Goal: Information Seeking & Learning: Find specific fact

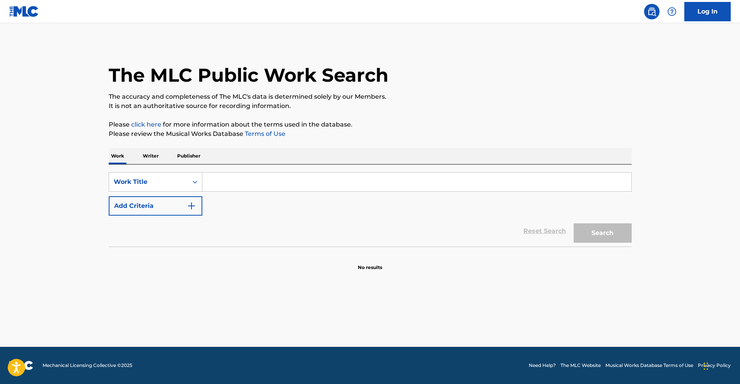
click at [224, 185] on input "Search Form" at bounding box center [416, 182] width 429 height 19
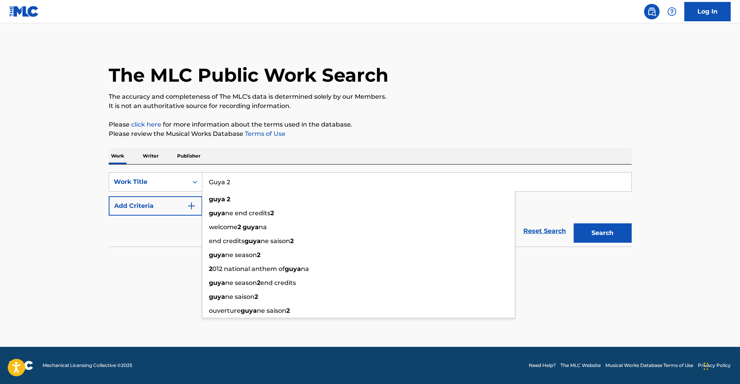
type input "Guya 2"
click at [574, 223] on button "Search" at bounding box center [603, 232] width 58 height 19
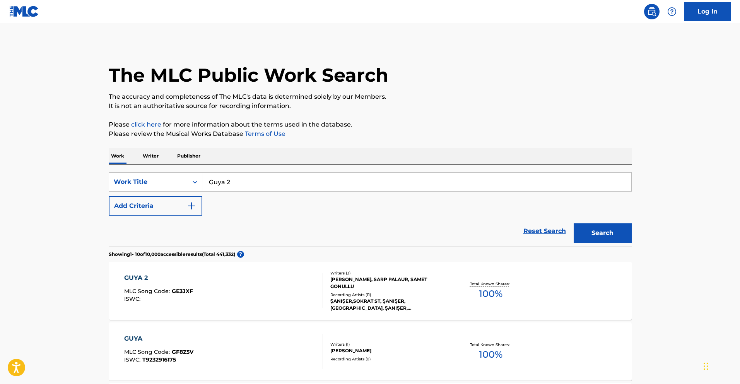
click at [138, 277] on div "GUYA 2" at bounding box center [158, 277] width 69 height 9
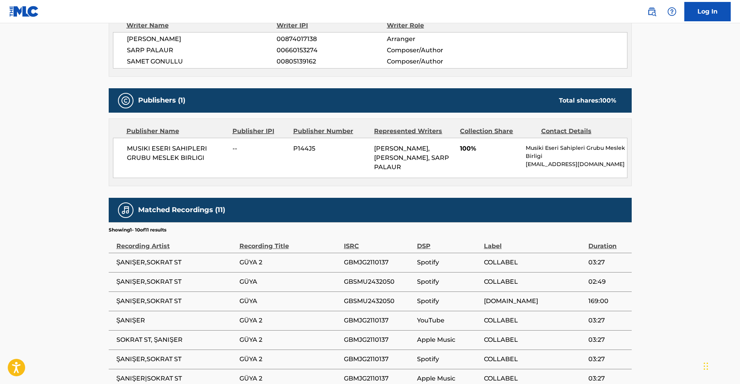
scroll to position [266, 0]
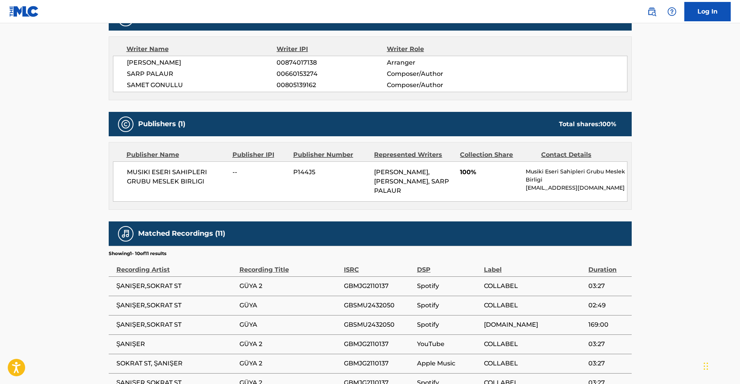
click at [472, 174] on span "100%" at bounding box center [490, 172] width 60 height 9
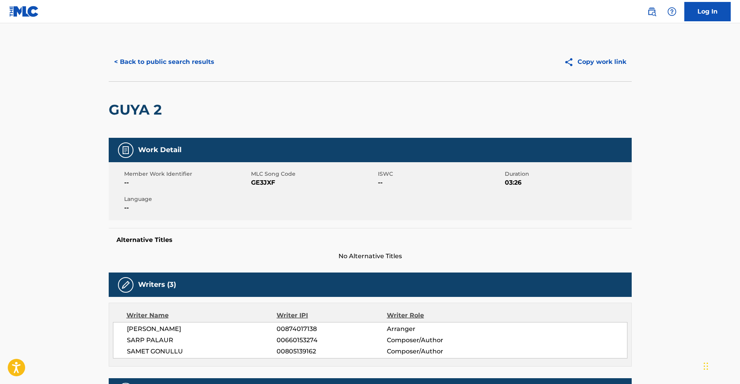
click at [154, 64] on button "< Back to public search results" at bounding box center [164, 61] width 111 height 19
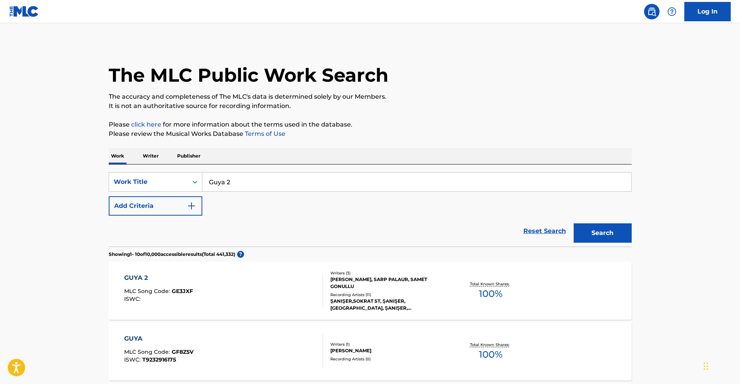
click at [254, 190] on input "Guya 2" at bounding box center [416, 182] width 429 height 19
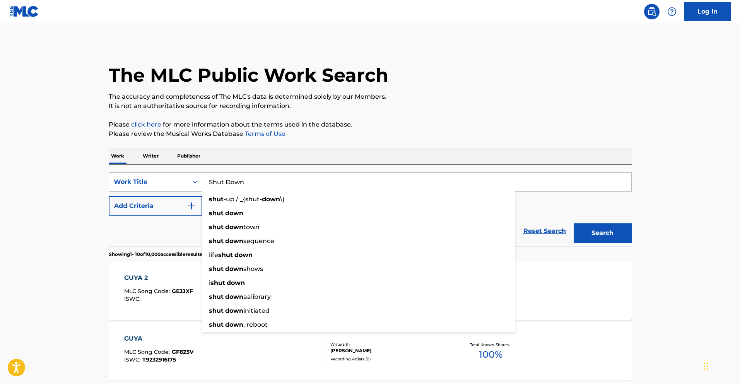
type input "Shut Down"
click at [142, 200] on button "Add Criteria" at bounding box center [156, 205] width 94 height 19
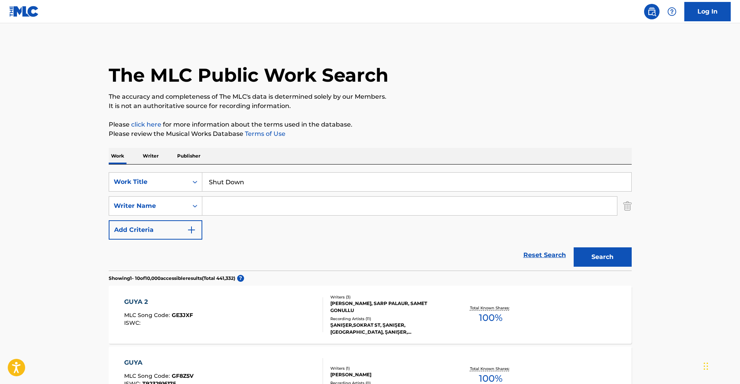
click at [226, 212] on input "Search Form" at bounding box center [409, 206] width 415 height 19
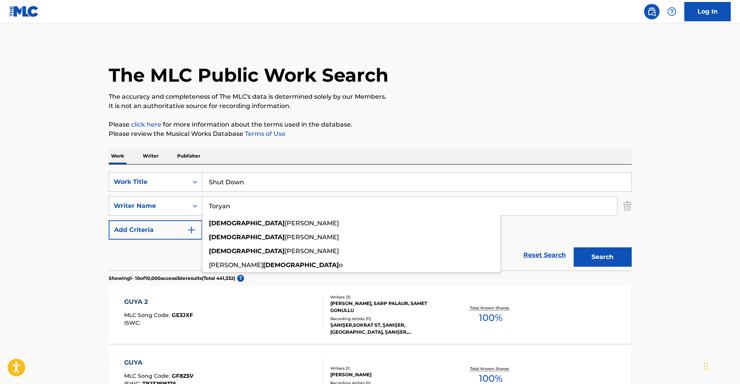
type input "Toryan"
click at [574, 247] on button "Search" at bounding box center [603, 256] width 58 height 19
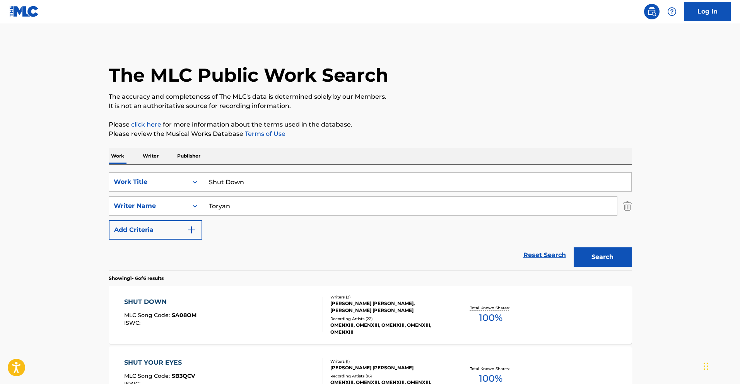
click at [144, 299] on div "SHUT DOWN" at bounding box center [160, 301] width 72 height 9
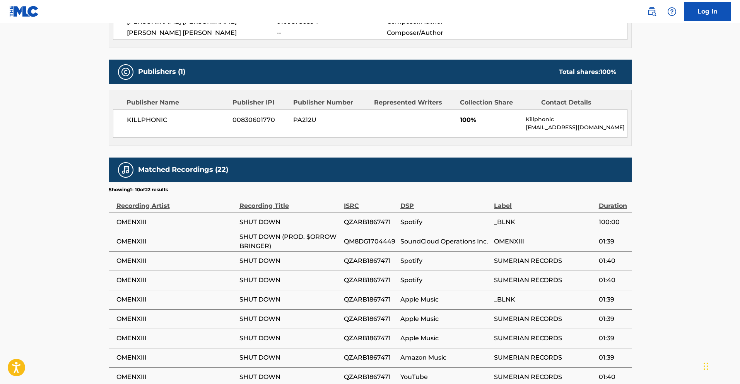
scroll to position [308, 0]
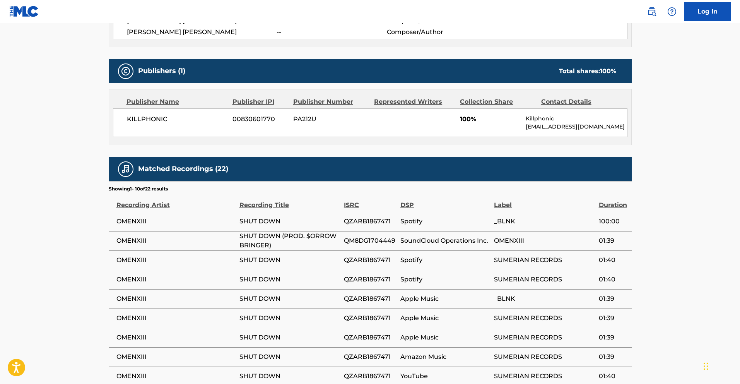
click at [131, 241] on span "OMENXIII" at bounding box center [175, 240] width 119 height 9
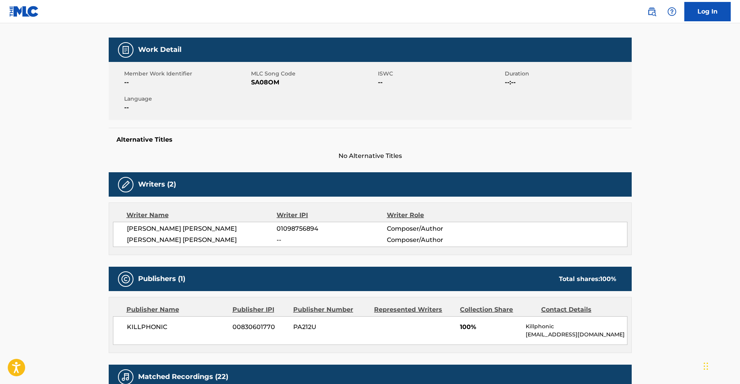
scroll to position [102, 0]
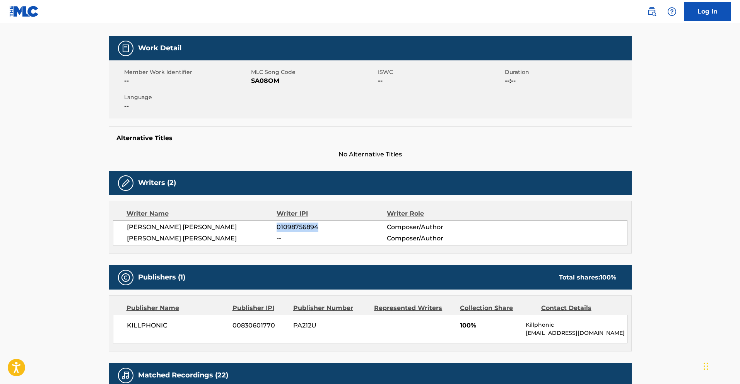
drag, startPoint x: 323, startPoint y: 227, endPoint x: 277, endPoint y: 225, distance: 46.1
click at [277, 225] on span "01098756894" at bounding box center [332, 226] width 110 height 9
copy span "01098756894"
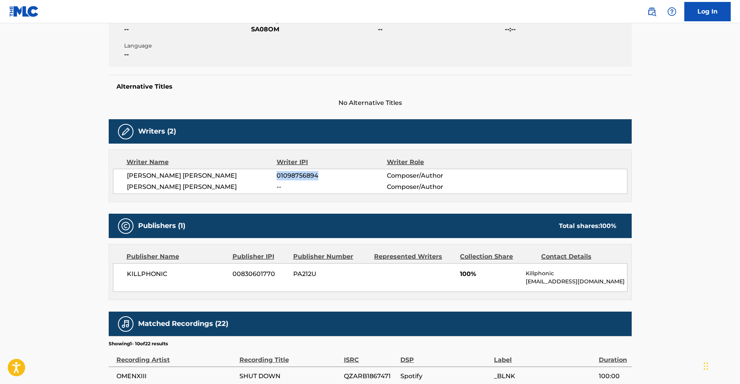
scroll to position [254, 0]
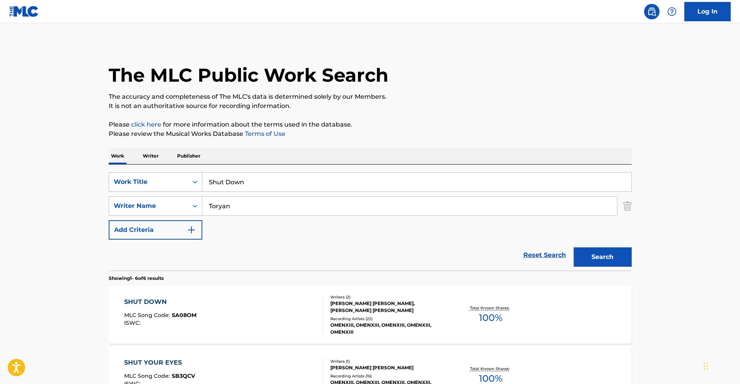
click at [180, 183] on div "Work Title" at bounding box center [149, 181] width 70 height 9
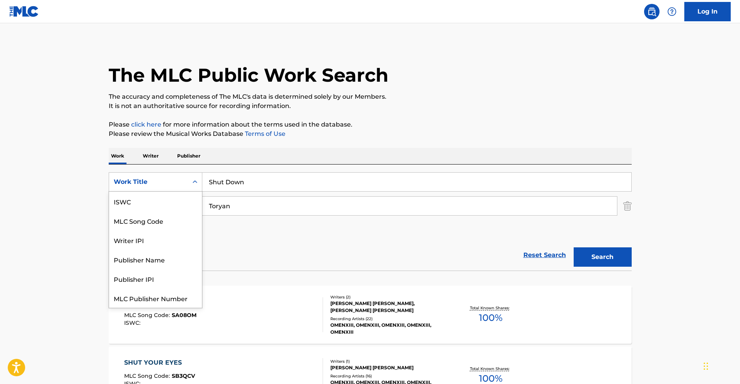
scroll to position [19, 0]
click at [149, 154] on p "Writer" at bounding box center [150, 156] width 21 height 16
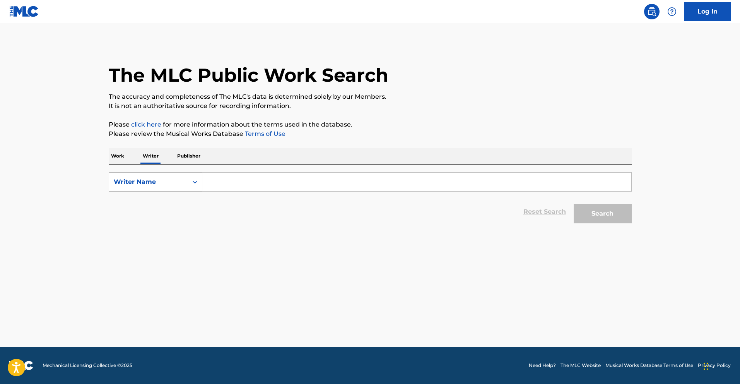
click at [154, 191] on div "Writer Name" at bounding box center [156, 181] width 94 height 19
click at [154, 203] on div "Writer IPI" at bounding box center [155, 200] width 93 height 19
click at [226, 183] on input "Search Form" at bounding box center [416, 182] width 429 height 19
paste input "01098756894"
type input "01098756894"
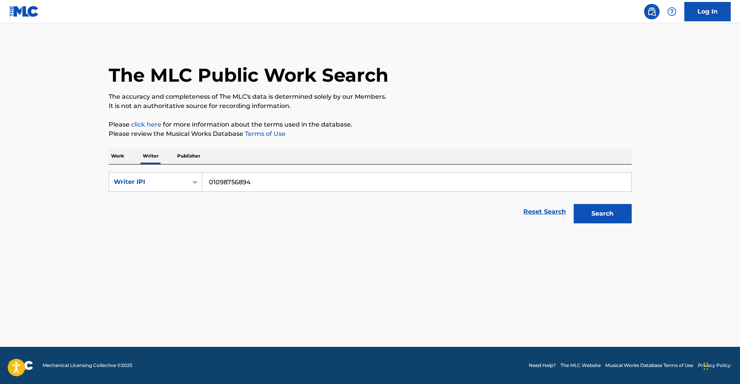
click at [574, 204] on button "Search" at bounding box center [603, 213] width 58 height 19
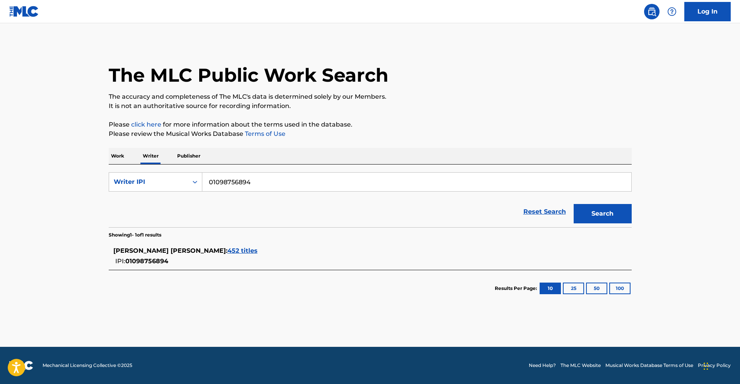
click at [227, 253] on span "452 titles" at bounding box center [242, 250] width 30 height 7
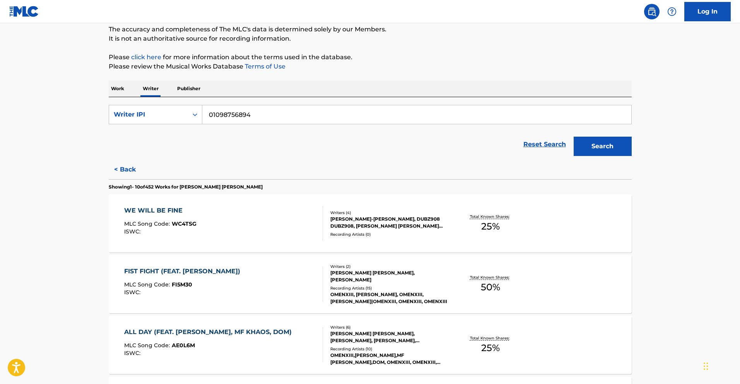
scroll to position [69, 0]
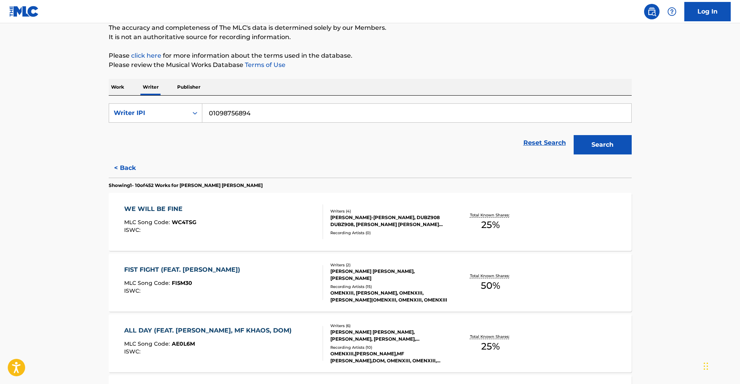
click at [179, 271] on div "FIST FIGHT (FEAT. [PERSON_NAME])" at bounding box center [184, 269] width 120 height 9
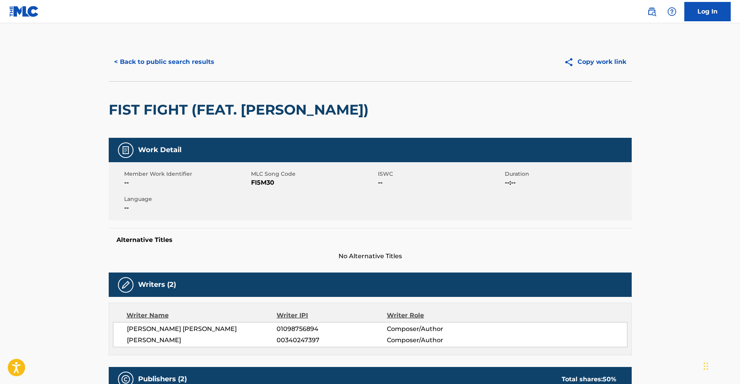
click at [151, 62] on button "< Back to public search results" at bounding box center [164, 61] width 111 height 19
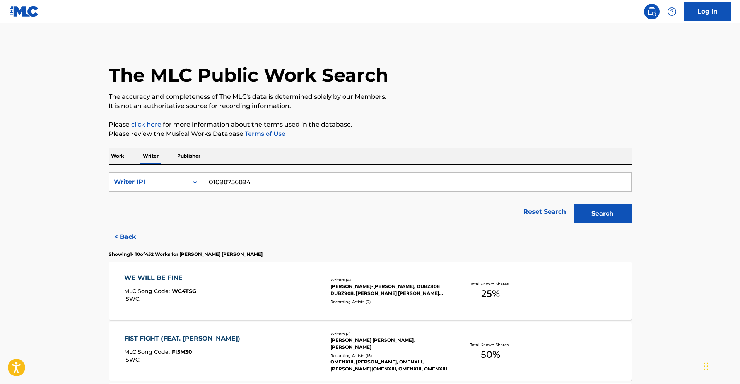
click at [118, 157] on p "Work" at bounding box center [118, 156] width 18 height 16
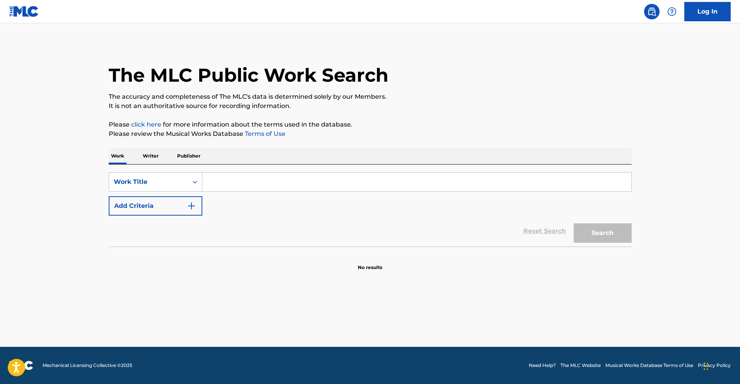
click at [239, 188] on input "Search Form" at bounding box center [416, 182] width 429 height 19
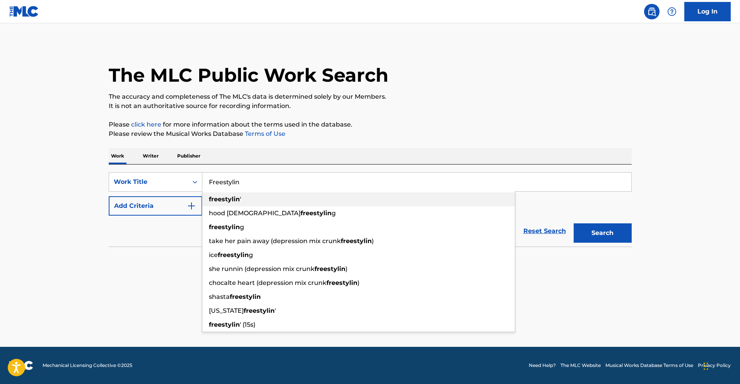
click at [225, 198] on strong "freestylin" at bounding box center [224, 198] width 31 height 7
type input "freestylin'"
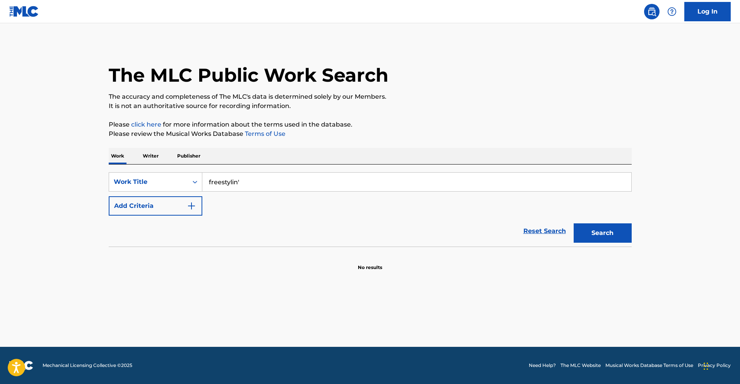
click at [184, 199] on button "Add Criteria" at bounding box center [156, 205] width 94 height 19
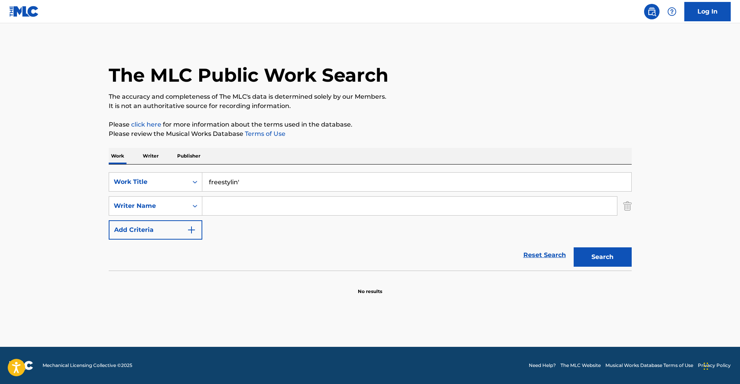
click at [244, 214] on input "Search Form" at bounding box center [409, 206] width 415 height 19
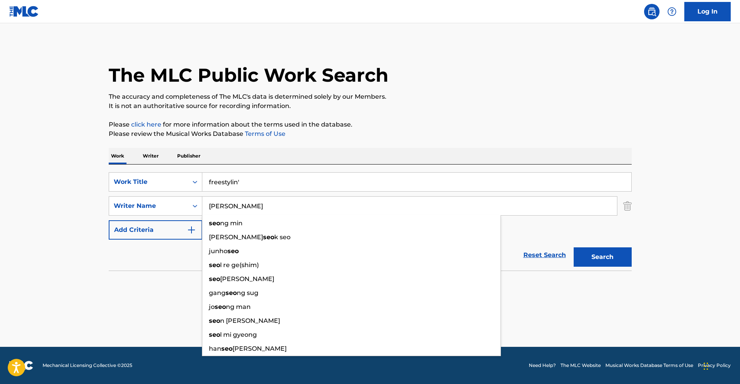
type input "[PERSON_NAME]"
click at [574, 247] on button "Search" at bounding box center [603, 256] width 58 height 19
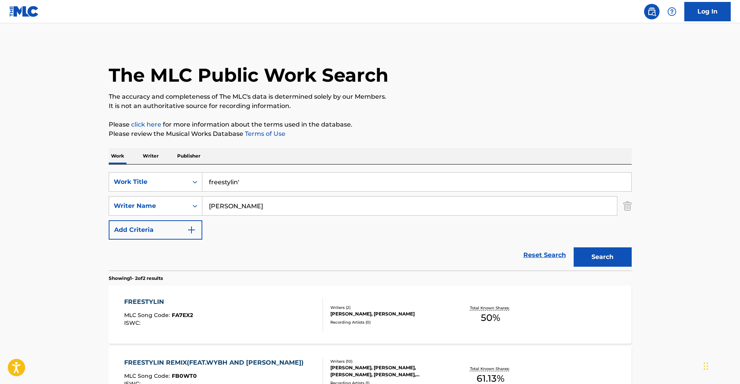
click at [150, 300] on div "FREESTYLIN" at bounding box center [158, 301] width 69 height 9
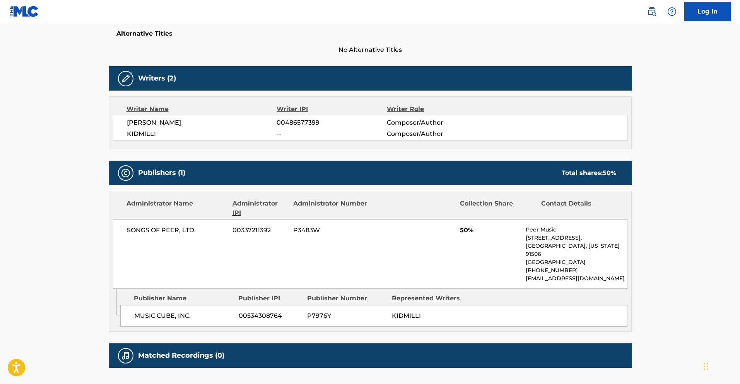
scroll to position [209, 0]
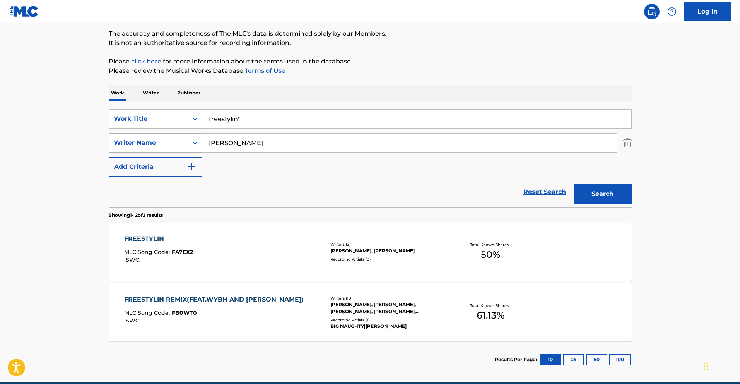
scroll to position [65, 0]
